Goal: Information Seeking & Learning: Learn about a topic

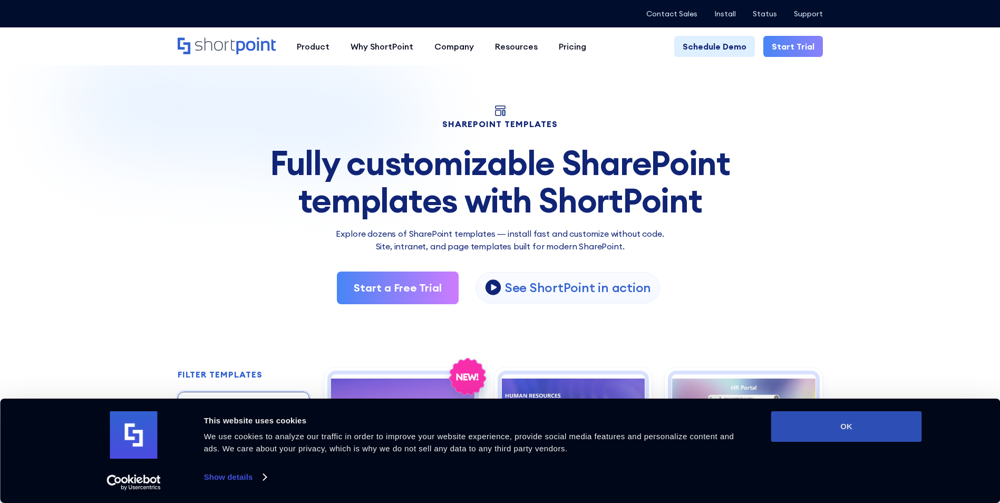
click at [823, 428] on button "OK" at bounding box center [846, 426] width 151 height 31
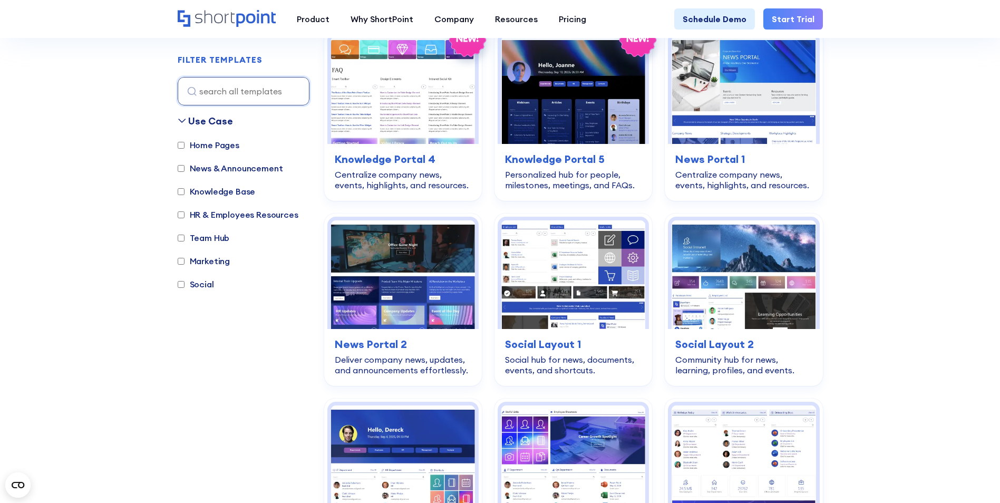
scroll to position [1371, 0]
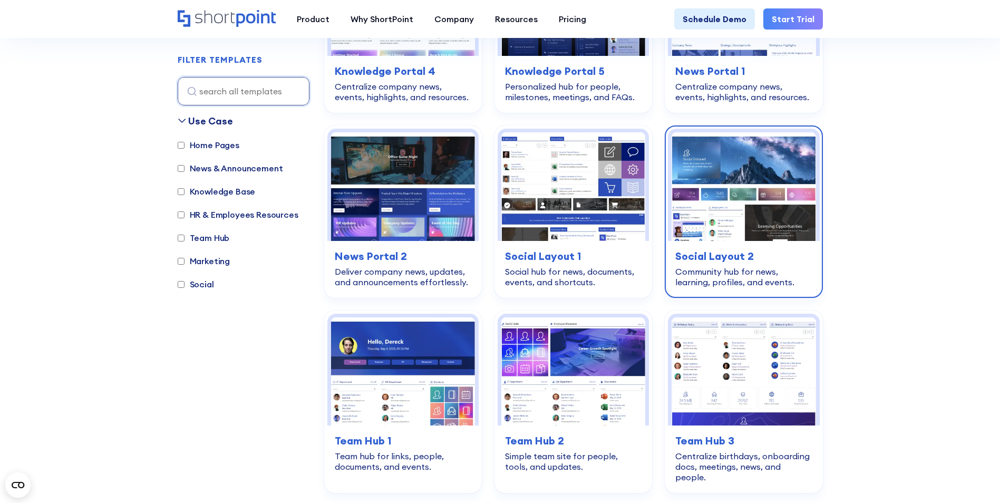
click at [734, 248] on h3 "Social Layout 2" at bounding box center [743, 256] width 137 height 16
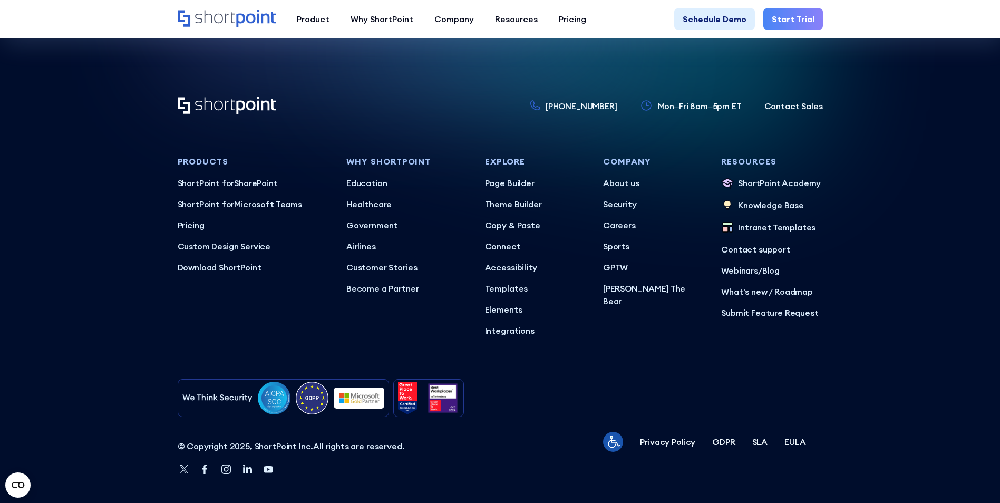
scroll to position [3279, 0]
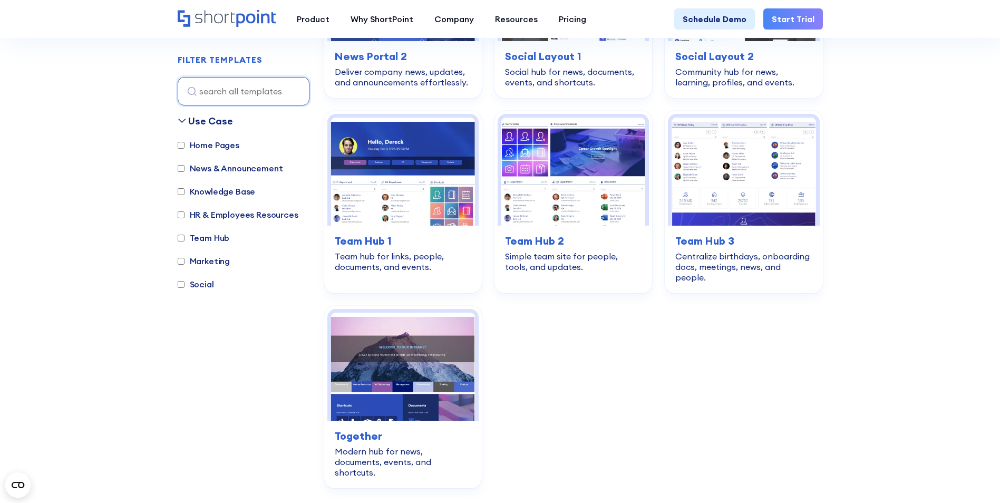
scroll to position [1581, 0]
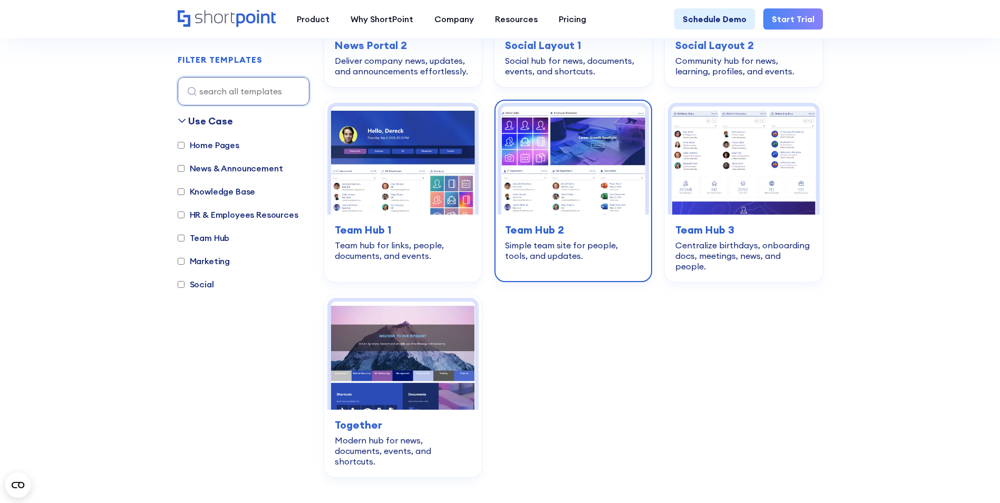
click at [579, 119] on img at bounding box center [573, 160] width 144 height 108
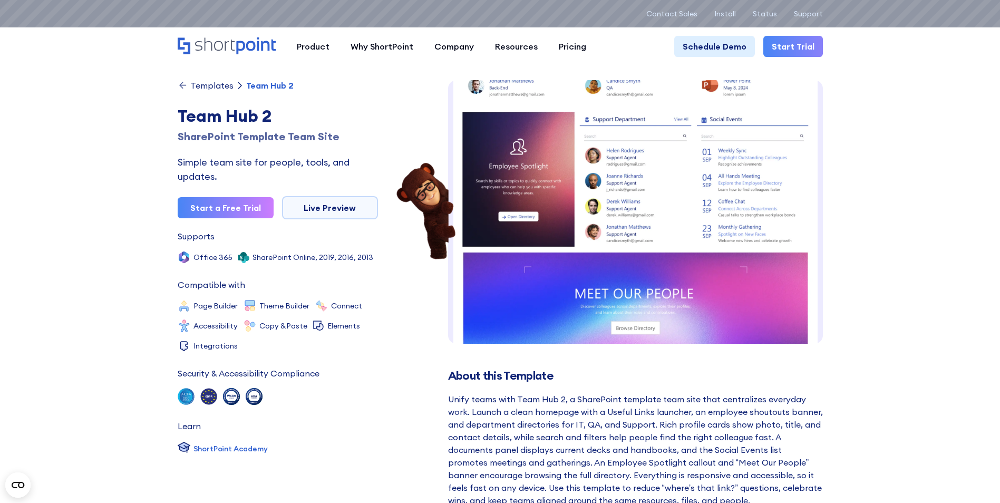
scroll to position [291, 0]
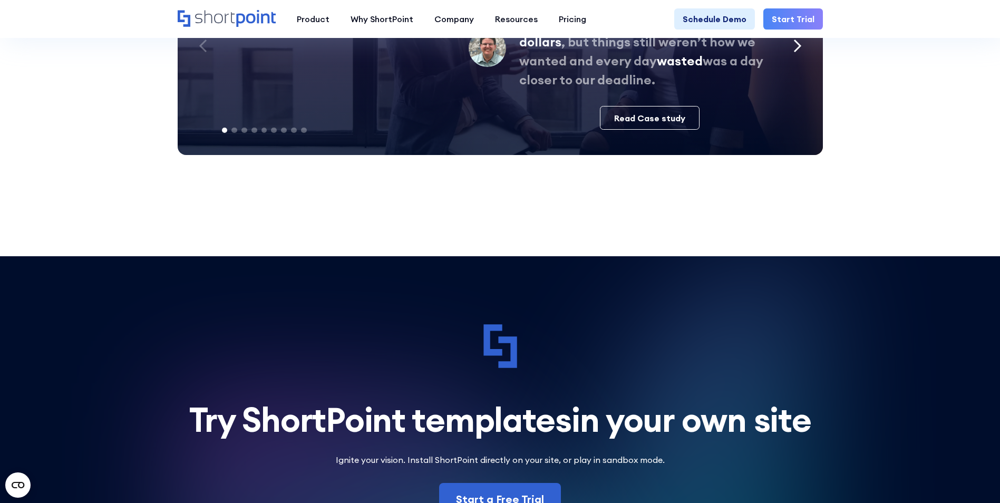
scroll to position [2952, 0]
